Goal: Find contact information: Find contact information

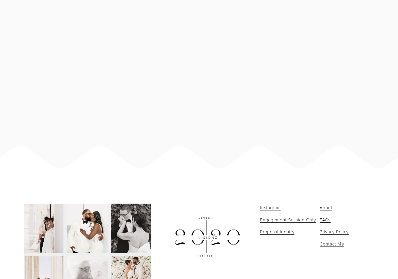
scroll to position [3417, 0]
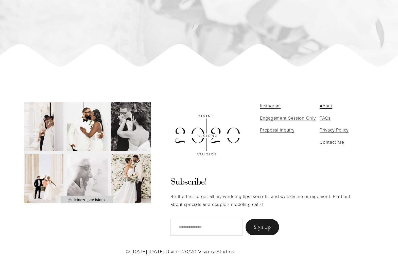
click at [281, 117] on span "Engagement Session Only" at bounding box center [288, 118] width 56 height 6
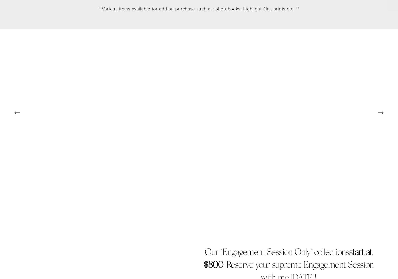
scroll to position [1213, 0]
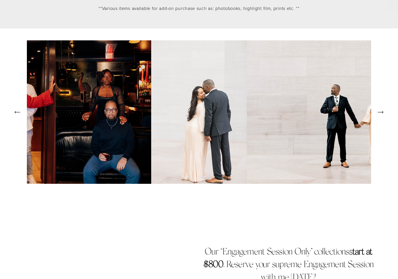
click at [381, 112] on icon "Next Slide" at bounding box center [379, 112] width 5 height 0
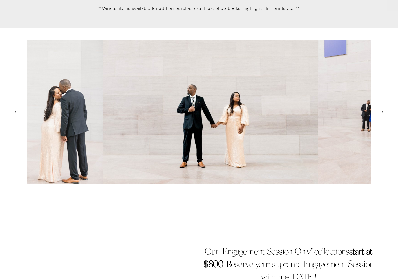
click at [381, 112] on icon "Next Slide" at bounding box center [379, 112] width 5 height 0
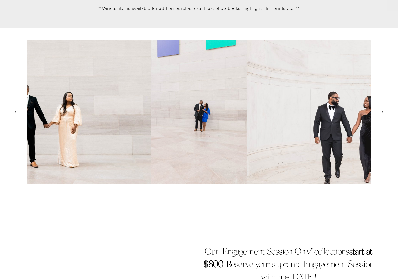
click at [381, 112] on icon "Next Slide" at bounding box center [379, 112] width 5 height 0
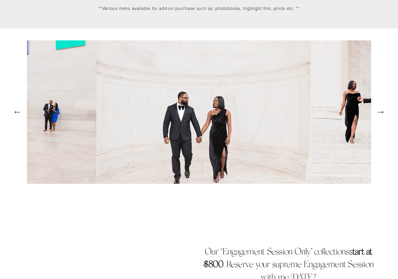
click at [381, 112] on icon "Next Slide" at bounding box center [379, 112] width 5 height 0
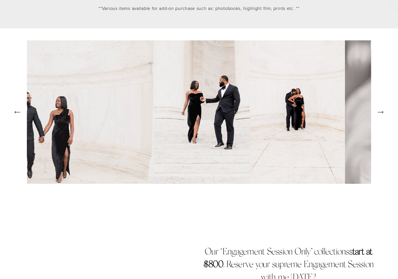
click at [381, 112] on icon "Next Slide" at bounding box center [379, 112] width 5 height 0
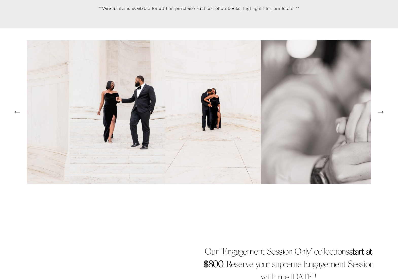
click at [381, 112] on icon "Next Slide" at bounding box center [379, 112] width 5 height 0
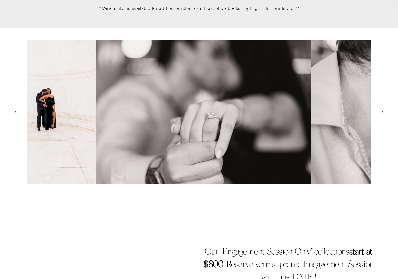
click at [381, 112] on icon "Next Slide" at bounding box center [379, 112] width 5 height 0
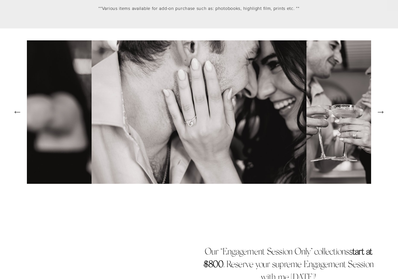
click at [381, 112] on icon "Next Slide" at bounding box center [379, 112] width 5 height 0
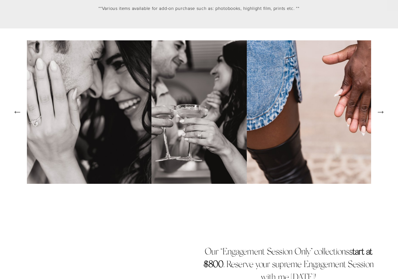
click at [381, 112] on icon "Next Slide" at bounding box center [379, 112] width 5 height 0
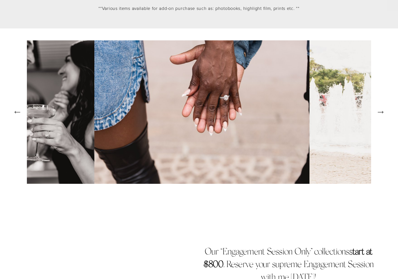
click at [381, 112] on icon "Next Slide" at bounding box center [379, 112] width 5 height 0
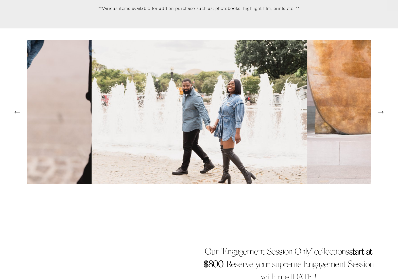
click at [381, 112] on icon "Next Slide" at bounding box center [379, 112] width 5 height 0
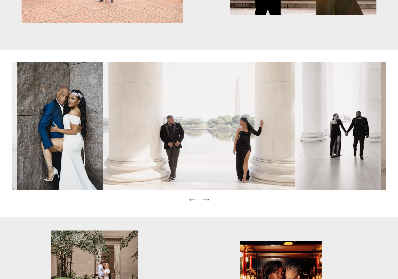
scroll to position [596, 0]
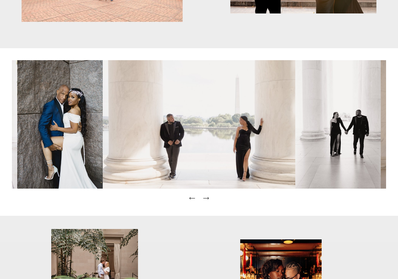
click at [207, 197] on icon "Next Slide" at bounding box center [205, 197] width 7 height 7
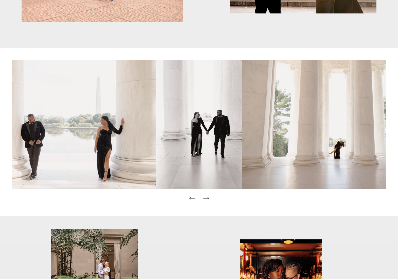
click at [207, 197] on icon "Next Slide" at bounding box center [205, 197] width 7 height 7
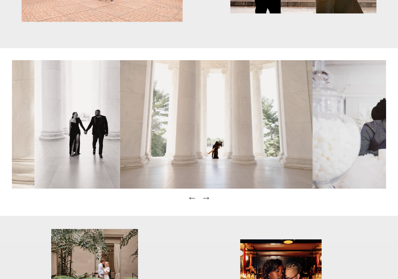
click at [207, 197] on icon "Next Slide" at bounding box center [205, 197] width 7 height 7
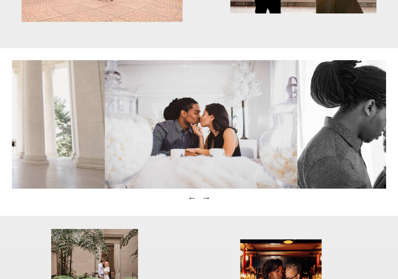
click at [207, 197] on icon "Next Slide" at bounding box center [205, 197] width 7 height 7
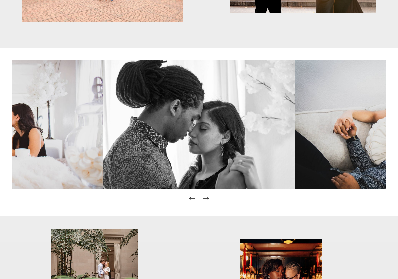
click at [207, 198] on icon "Next Slide" at bounding box center [205, 198] width 5 height 0
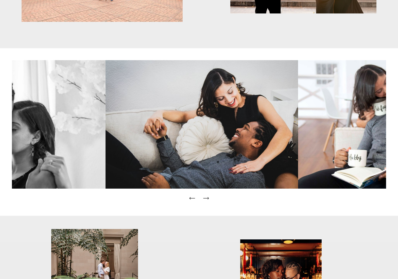
click at [207, 198] on icon "Next Slide" at bounding box center [205, 198] width 5 height 0
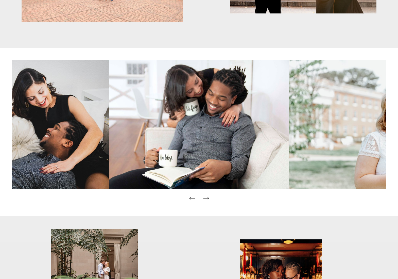
click at [207, 198] on icon "Next Slide" at bounding box center [205, 198] width 5 height 0
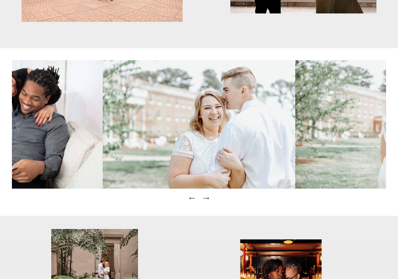
click at [207, 198] on icon "Next Slide" at bounding box center [205, 198] width 5 height 0
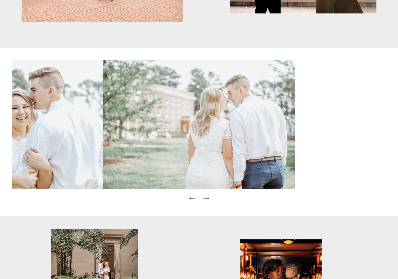
click at [206, 198] on icon "Next Slide" at bounding box center [205, 198] width 5 height 0
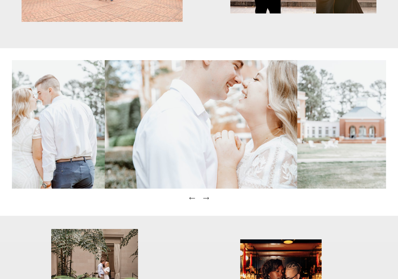
click at [206, 197] on icon "Next Slide" at bounding box center [205, 197] width 7 height 7
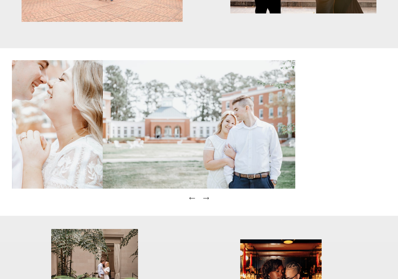
click at [206, 197] on icon "Next Slide" at bounding box center [205, 197] width 7 height 7
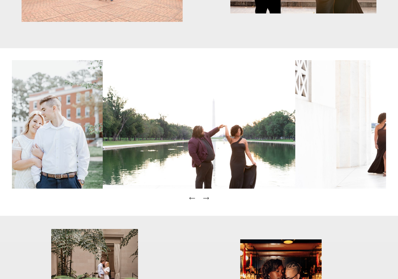
click at [190, 197] on icon "Previous Slide" at bounding box center [192, 197] width 7 height 7
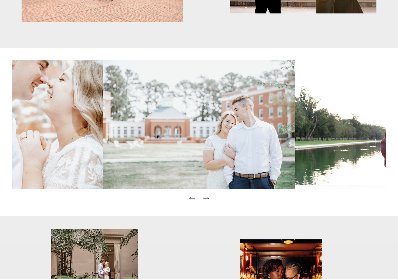
click at [190, 197] on icon "Previous Slide" at bounding box center [192, 197] width 7 height 7
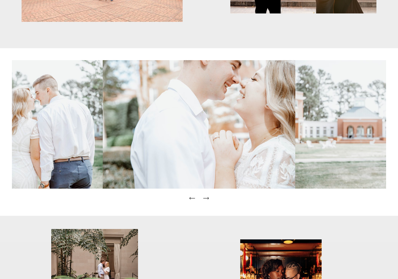
click at [190, 197] on icon "Previous Slide" at bounding box center [189, 198] width 1 height 2
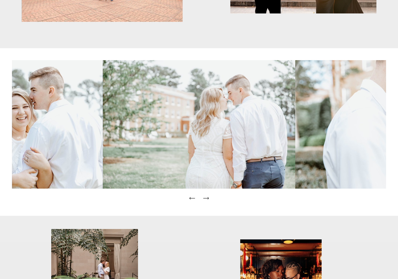
click at [208, 198] on icon "Next Slide" at bounding box center [207, 198] width 1 height 2
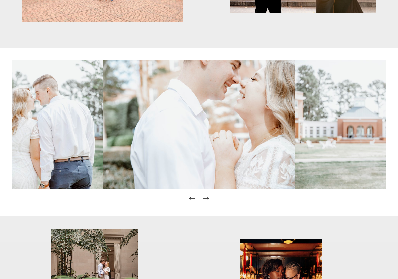
click at [208, 198] on icon "Next Slide" at bounding box center [207, 198] width 1 height 2
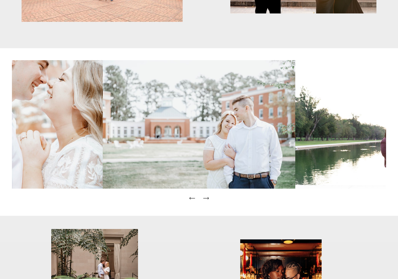
click at [208, 198] on icon "Next Slide" at bounding box center [207, 198] width 1 height 2
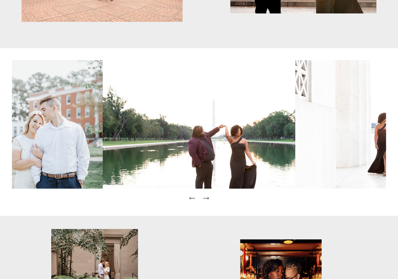
click at [208, 198] on icon "Next Slide" at bounding box center [205, 198] width 5 height 0
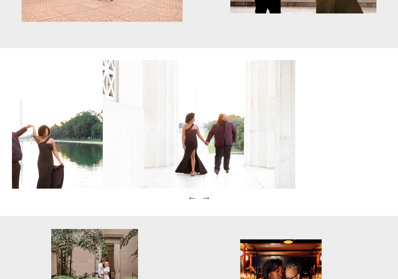
click at [208, 198] on icon "Next Slide" at bounding box center [205, 198] width 5 height 0
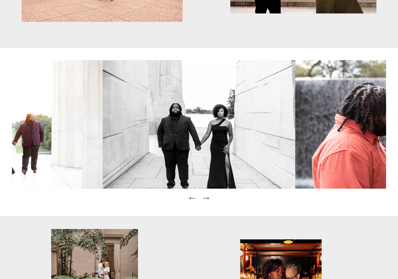
click at [208, 198] on icon "Next Slide" at bounding box center [205, 198] width 5 height 0
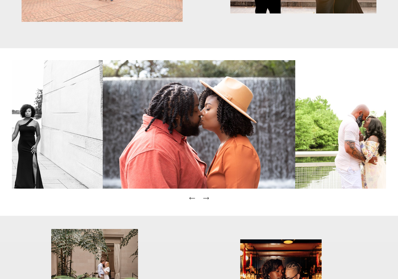
click at [208, 198] on icon "Next Slide" at bounding box center [205, 198] width 5 height 0
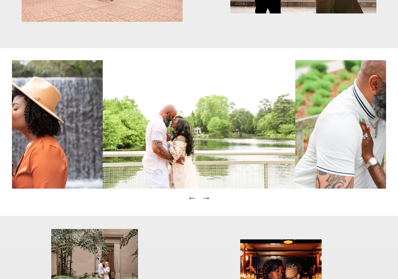
click at [208, 198] on icon "Next Slide" at bounding box center [205, 198] width 5 height 0
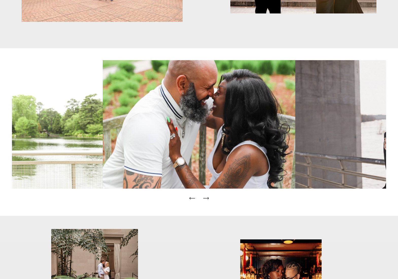
click at [208, 198] on icon "Next Slide" at bounding box center [205, 198] width 5 height 0
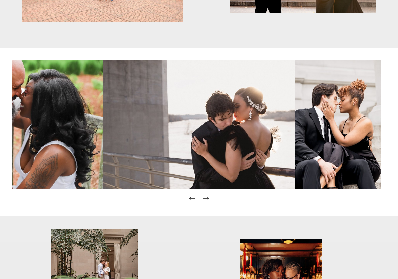
click at [208, 198] on icon "Next Slide" at bounding box center [205, 198] width 5 height 0
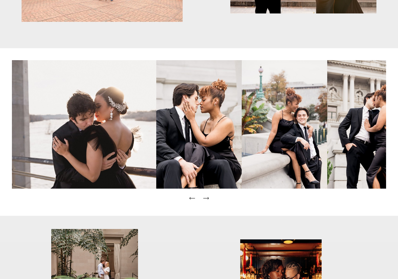
click at [208, 198] on icon "Next Slide" at bounding box center [205, 198] width 5 height 0
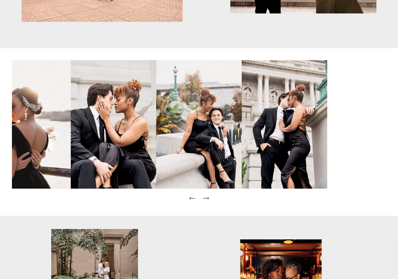
click at [208, 198] on icon "Next Slide" at bounding box center [205, 198] width 5 height 0
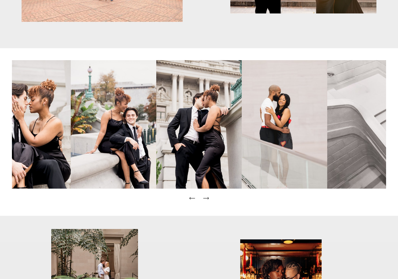
click at [208, 198] on icon "Next Slide" at bounding box center [205, 198] width 5 height 0
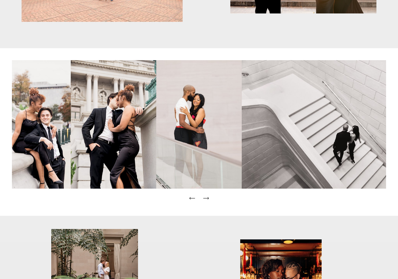
click at [208, 198] on icon "Next Slide" at bounding box center [205, 198] width 5 height 0
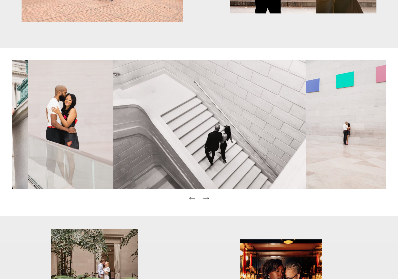
click at [208, 198] on icon "Next Slide" at bounding box center [205, 198] width 5 height 0
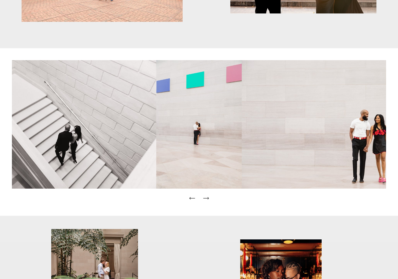
click at [208, 198] on icon "Next Slide" at bounding box center [205, 198] width 5 height 0
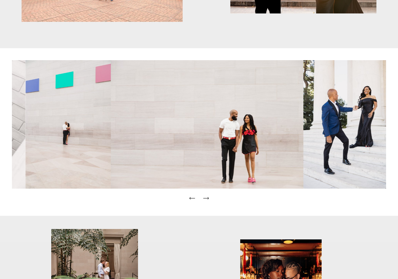
click at [208, 198] on icon "Next Slide" at bounding box center [205, 198] width 5 height 0
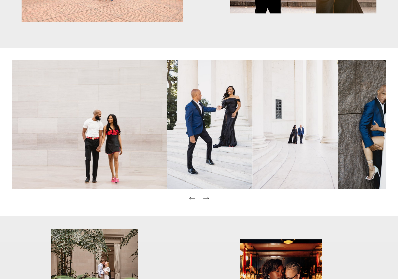
click at [208, 198] on icon "Next Slide" at bounding box center [205, 198] width 5 height 0
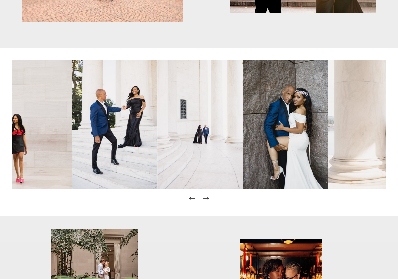
click at [208, 198] on icon "Next Slide" at bounding box center [205, 198] width 5 height 0
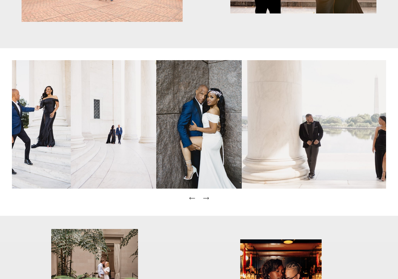
click at [208, 198] on icon "Next Slide" at bounding box center [205, 198] width 5 height 0
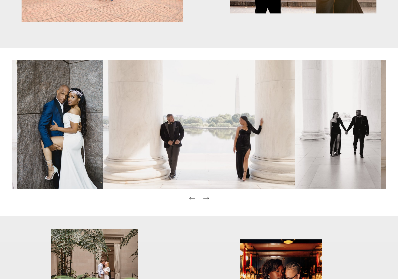
click at [208, 198] on icon "Next Slide" at bounding box center [205, 198] width 5 height 0
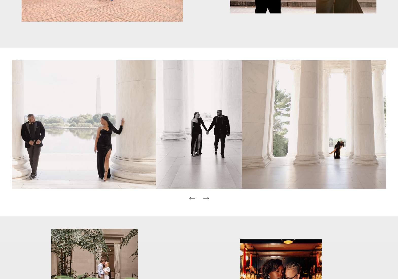
click at [208, 198] on icon "Next Slide" at bounding box center [205, 198] width 5 height 0
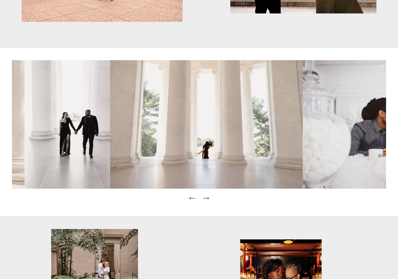
click at [208, 197] on icon "Next Slide" at bounding box center [205, 197] width 7 height 7
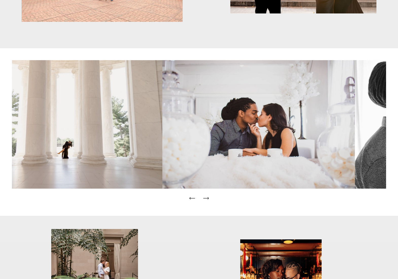
click at [208, 198] on icon "Next Slide" at bounding box center [205, 198] width 5 height 0
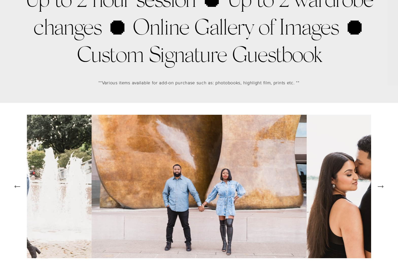
scroll to position [1140, 0]
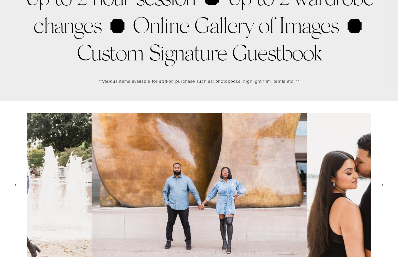
click at [380, 183] on icon "Next Slide" at bounding box center [380, 184] width 7 height 7
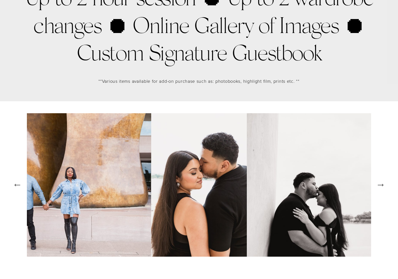
click at [380, 183] on icon "Next Slide" at bounding box center [380, 184] width 7 height 7
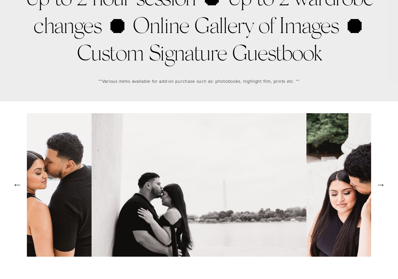
click at [380, 183] on icon "Next Slide" at bounding box center [380, 184] width 7 height 7
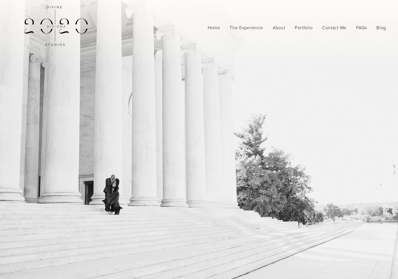
scroll to position [0, 0]
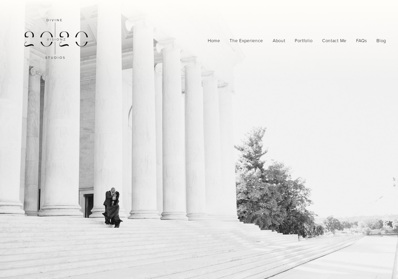
click at [328, 42] on span "Contact Me" at bounding box center [334, 41] width 24 height 8
click at [0, 0] on span "Contact Me for Portraits" at bounding box center [0, 0] width 0 height 0
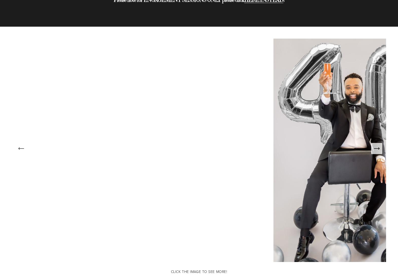
scroll to position [467, 0]
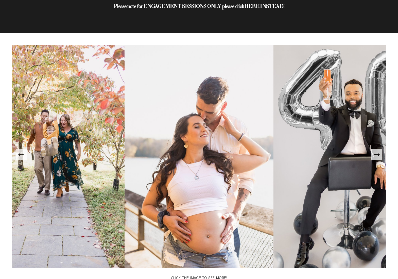
click at [375, 155] on icon "Next Slide" at bounding box center [376, 154] width 7 height 7
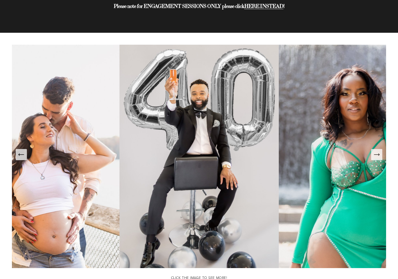
click at [374, 155] on icon "Next Slide" at bounding box center [376, 154] width 7 height 7
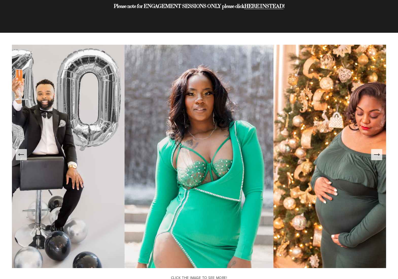
click at [374, 155] on icon "Next Slide" at bounding box center [376, 154] width 7 height 7
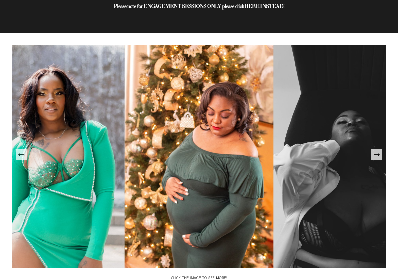
click at [374, 155] on icon "Next Slide" at bounding box center [376, 154] width 7 height 7
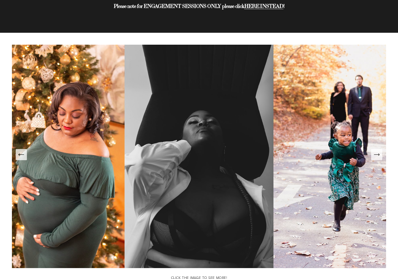
click at [374, 155] on icon "Next Slide" at bounding box center [376, 154] width 7 height 7
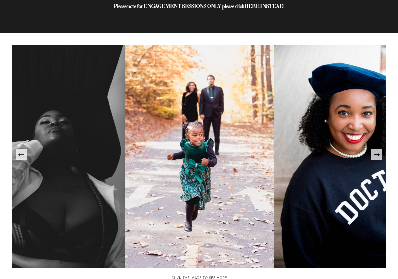
click at [374, 155] on icon "Next Slide" at bounding box center [376, 154] width 7 height 7
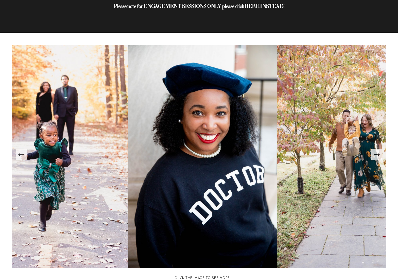
click at [374, 155] on icon "Next Slide" at bounding box center [376, 154] width 7 height 7
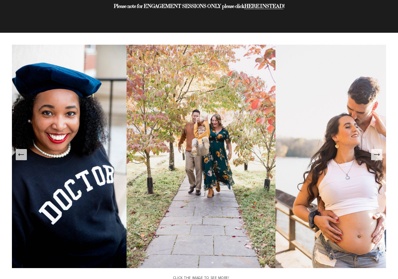
click at [374, 155] on icon "Next Slide" at bounding box center [376, 154] width 7 height 7
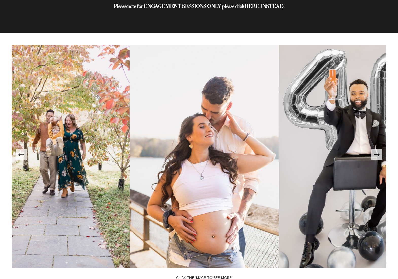
click at [374, 155] on icon "Next Slide" at bounding box center [376, 154] width 7 height 7
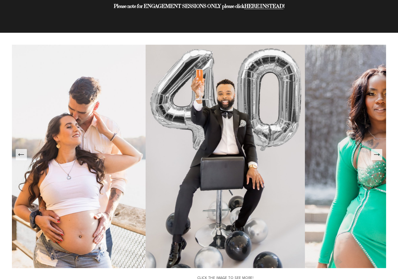
click at [374, 155] on icon "Next Slide" at bounding box center [376, 154] width 7 height 7
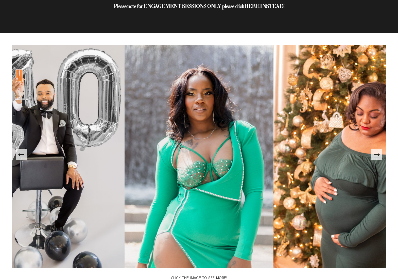
click at [374, 155] on icon "Next Slide" at bounding box center [376, 154] width 7 height 7
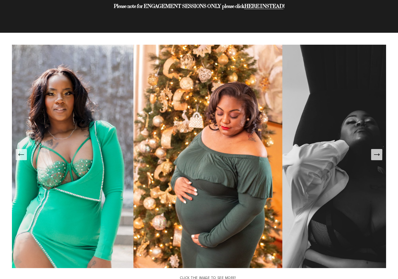
click at [374, 155] on icon "Next Slide" at bounding box center [376, 154] width 7 height 7
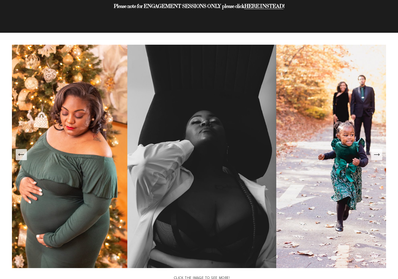
click at [374, 155] on icon "Next Slide" at bounding box center [376, 154] width 7 height 7
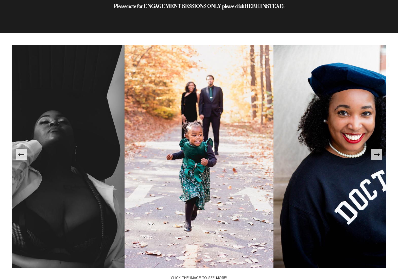
click at [374, 155] on icon "Next Slide" at bounding box center [376, 154] width 7 height 7
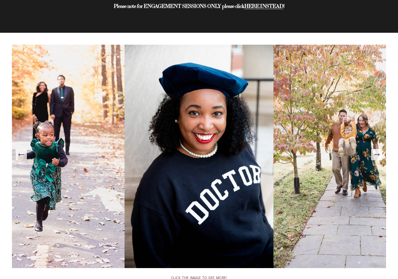
click at [374, 155] on icon "Next Slide" at bounding box center [376, 154] width 7 height 7
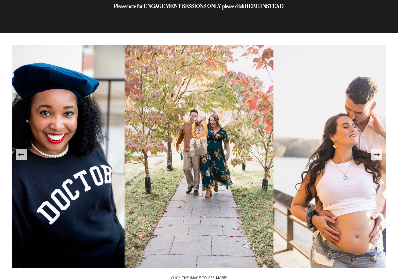
click at [373, 154] on icon "Next Slide" at bounding box center [376, 154] width 7 height 7
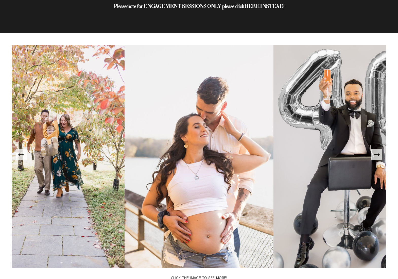
click at [373, 154] on icon "Next Slide" at bounding box center [376, 154] width 7 height 7
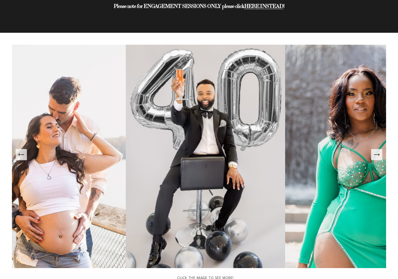
click at [373, 154] on icon "Next Slide" at bounding box center [376, 154] width 7 height 7
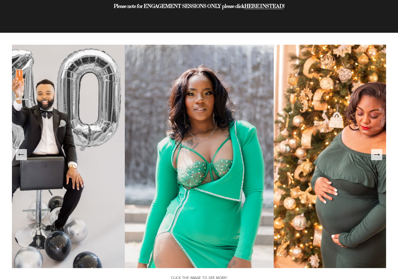
click at [373, 154] on icon "Next Slide" at bounding box center [376, 154] width 7 height 7
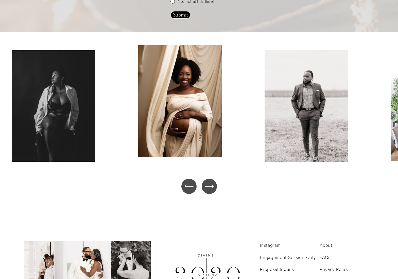
scroll to position [1251, 0]
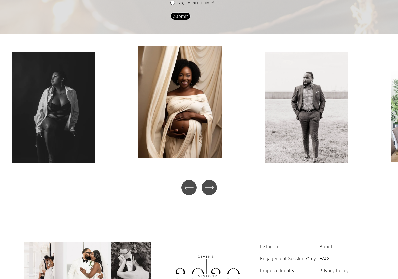
click at [214, 185] on div "\a \a \a Next\a \a" at bounding box center [209, 187] width 15 height 15
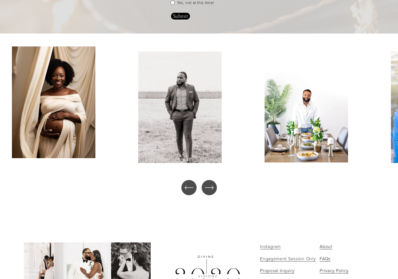
click at [214, 185] on div "\a \a \a Next\a \a" at bounding box center [209, 187] width 15 height 15
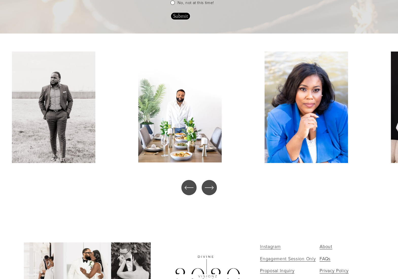
click at [214, 185] on div "\a \a \a Next\a \a" at bounding box center [209, 187] width 15 height 15
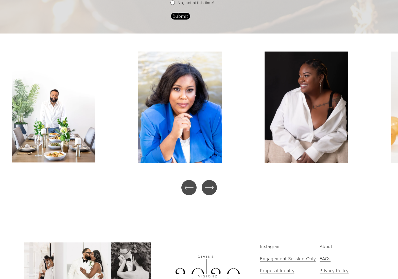
click at [214, 185] on div "\a \a \a Next\a \a" at bounding box center [209, 187] width 15 height 15
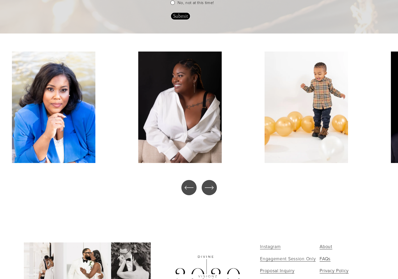
click at [214, 185] on div "\a \a \a Next\a \a" at bounding box center [209, 187] width 15 height 15
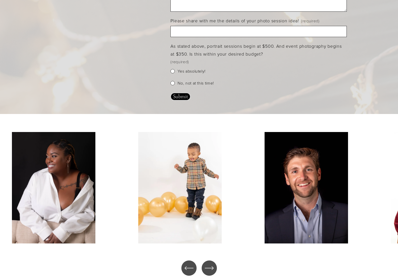
scroll to position [1166, 0]
